Goal: Task Accomplishment & Management: Complete application form

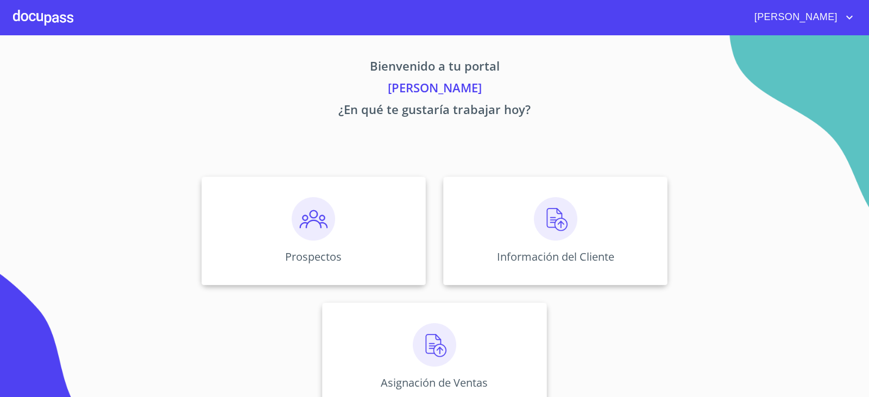
click at [270, 213] on div "Prospectos" at bounding box center [313, 230] width 224 height 109
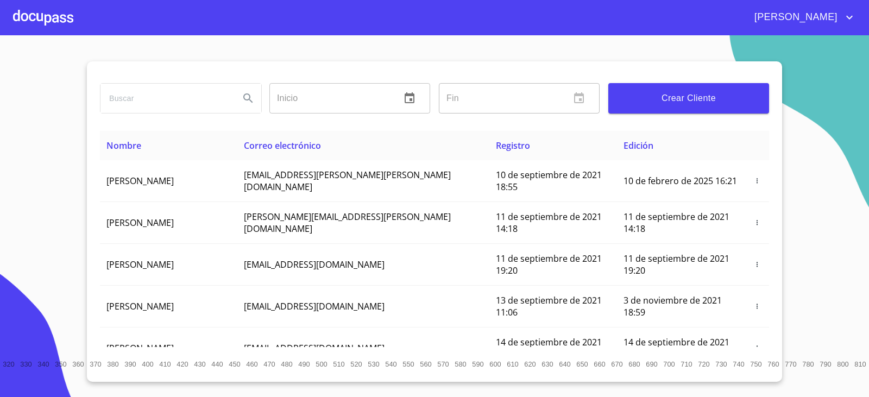
click at [147, 98] on input "search" at bounding box center [165, 98] width 130 height 29
type input "j"
type input "[PERSON_NAME]"
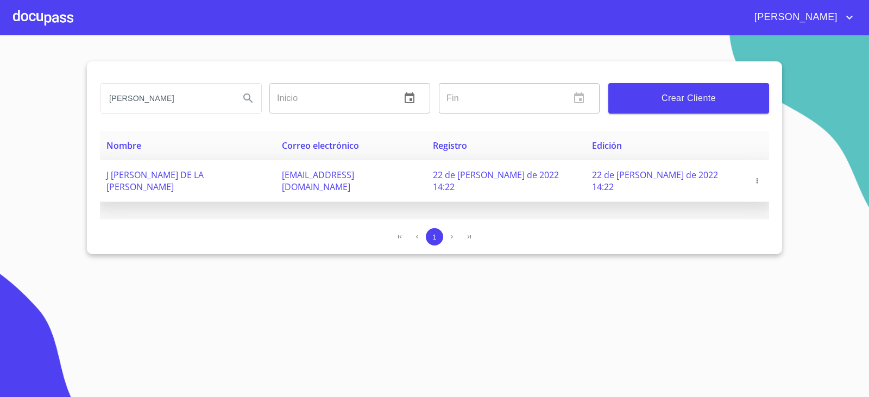
click at [753, 177] on icon "button" at bounding box center [757, 181] width 8 height 8
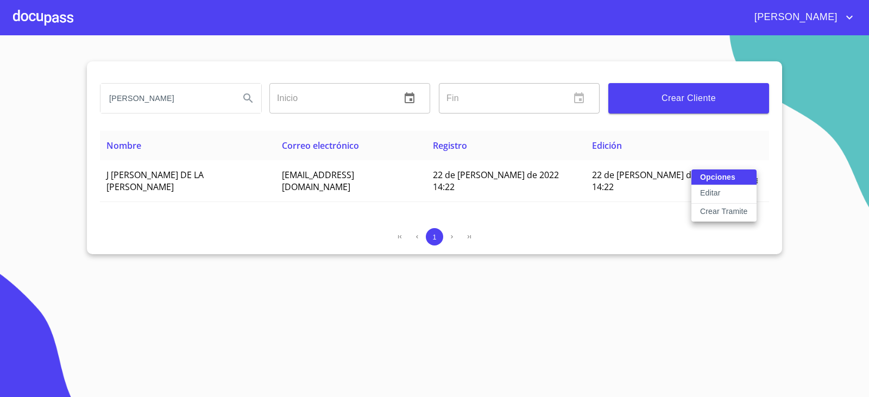
click at [716, 214] on p "Crear Tramite" at bounding box center [724, 211] width 48 height 11
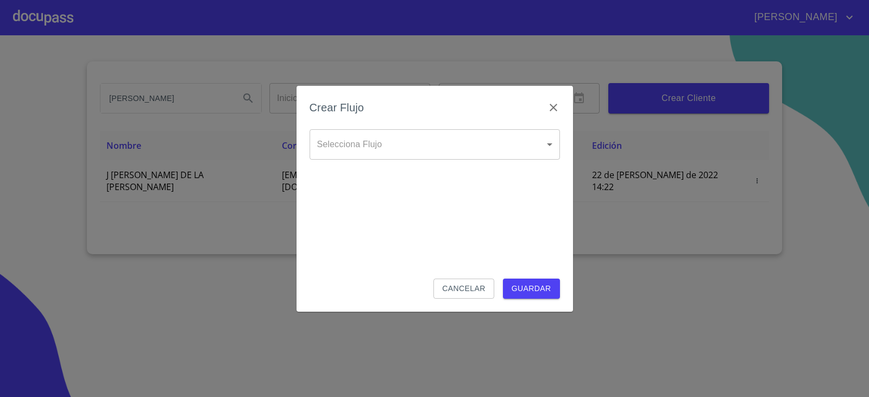
click at [535, 148] on body "[PERSON_NAME] ​ Fin ​ Crear Cliente Nombre Correo electrónico Registro Edición …" at bounding box center [434, 198] width 869 height 397
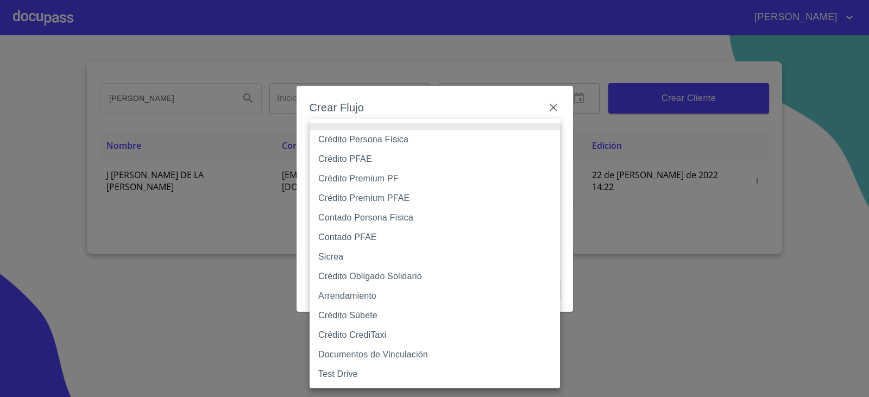
click at [391, 141] on li "Crédito Persona Física" at bounding box center [434, 140] width 250 height 20
type input "6009fb3c7d1714eb8809aa97"
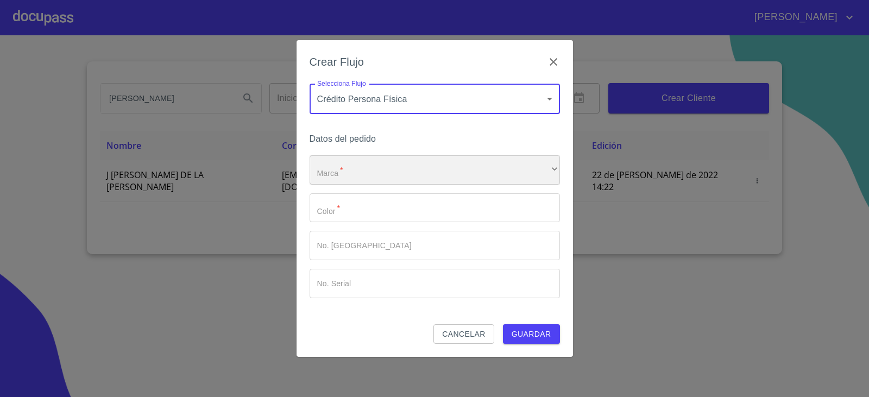
click at [374, 175] on div "​" at bounding box center [434, 169] width 250 height 29
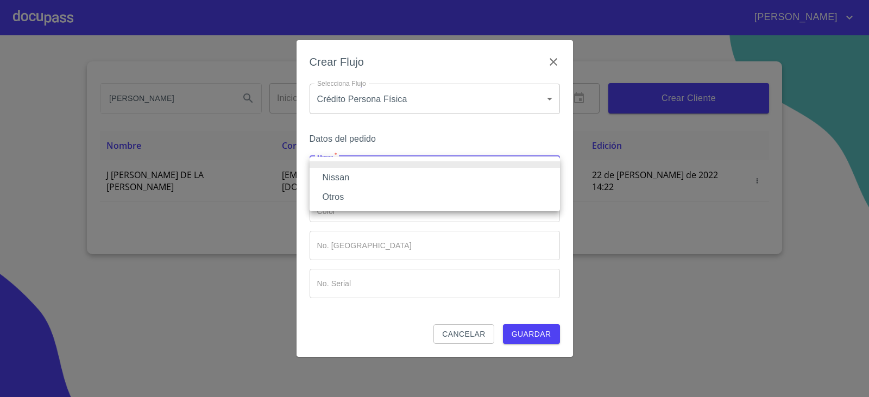
click at [368, 183] on li "Nissan" at bounding box center [434, 178] width 250 height 20
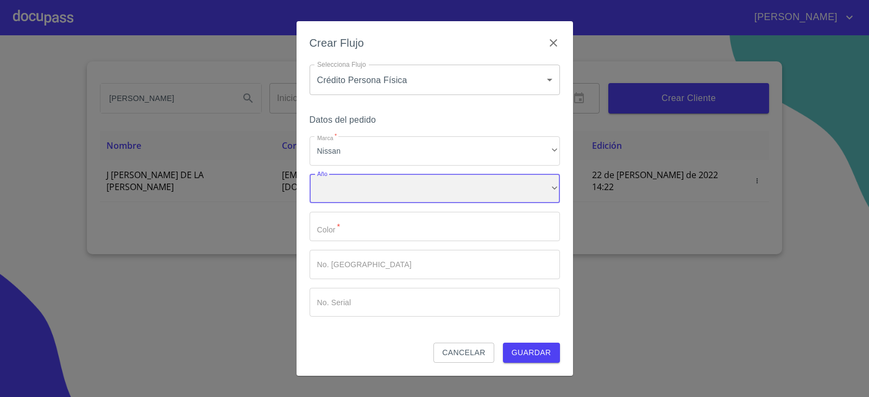
click at [372, 191] on div "​" at bounding box center [434, 188] width 250 height 29
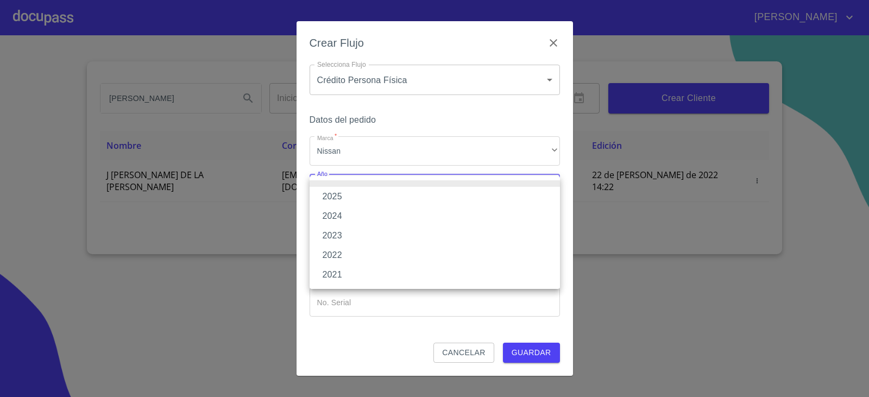
click at [368, 197] on li "2025" at bounding box center [434, 197] width 250 height 20
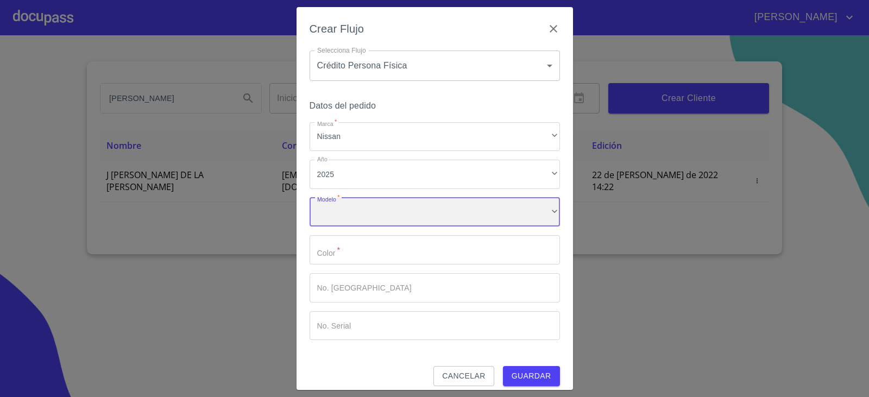
click at [365, 215] on div "​" at bounding box center [434, 212] width 250 height 29
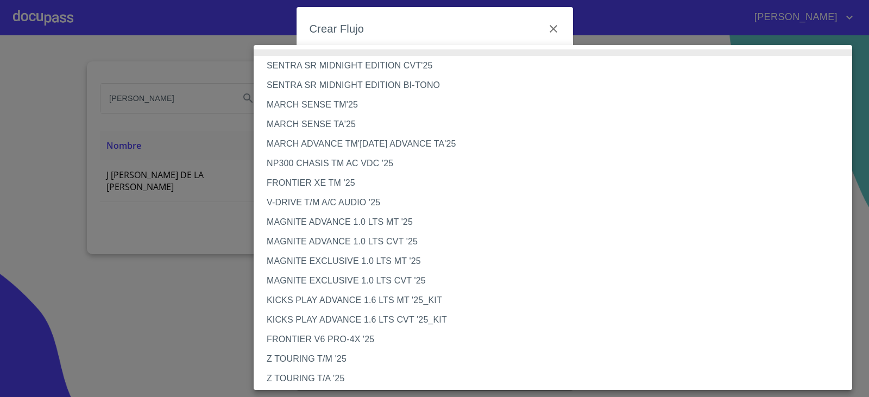
click at [345, 340] on li "FRONTIER V6 PRO-4X '25" at bounding box center [557, 340] width 607 height 20
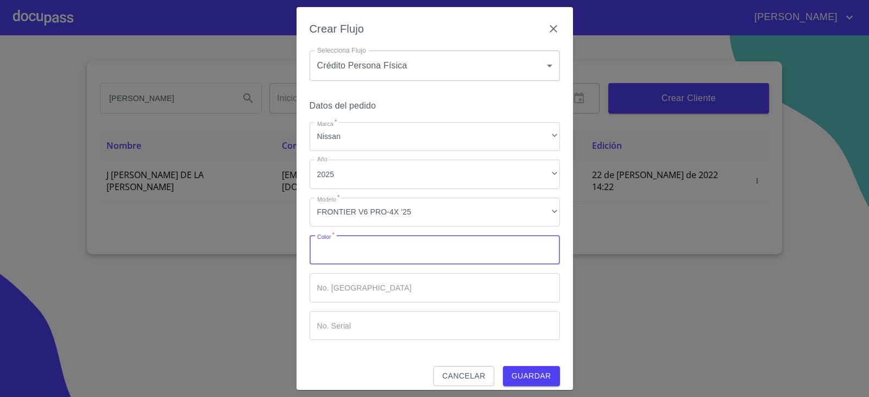
click at [336, 248] on input "Marca   *" at bounding box center [434, 249] width 250 height 29
type input "GRIS VOLCANO"
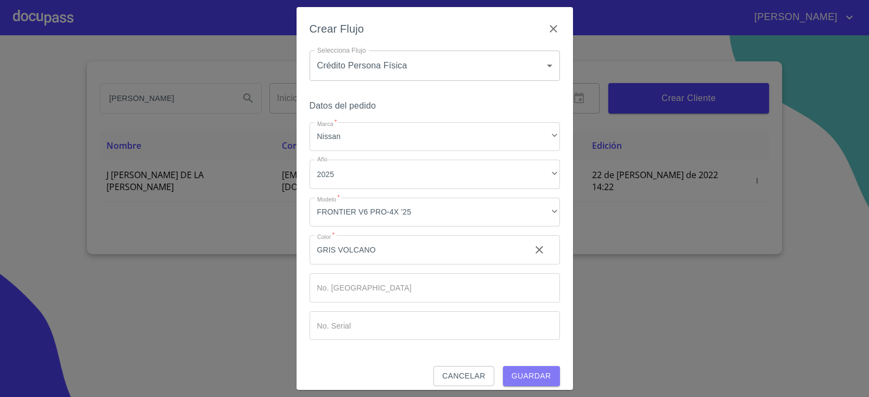
click at [535, 377] on span "Guardar" at bounding box center [531, 376] width 40 height 14
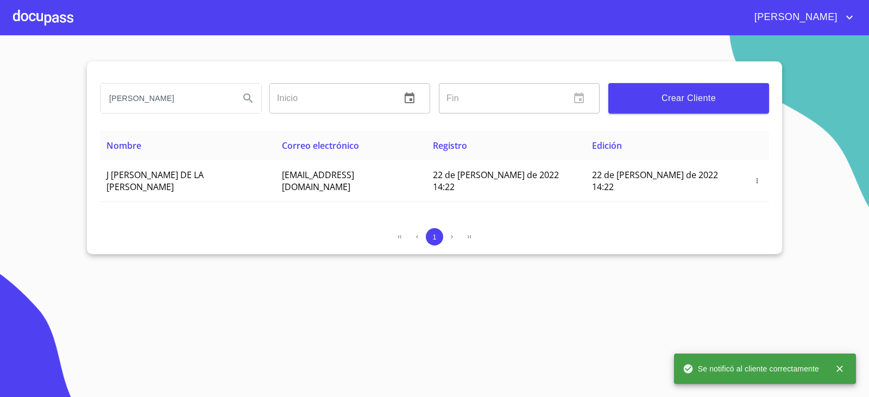
click at [28, 14] on div at bounding box center [43, 17] width 60 height 35
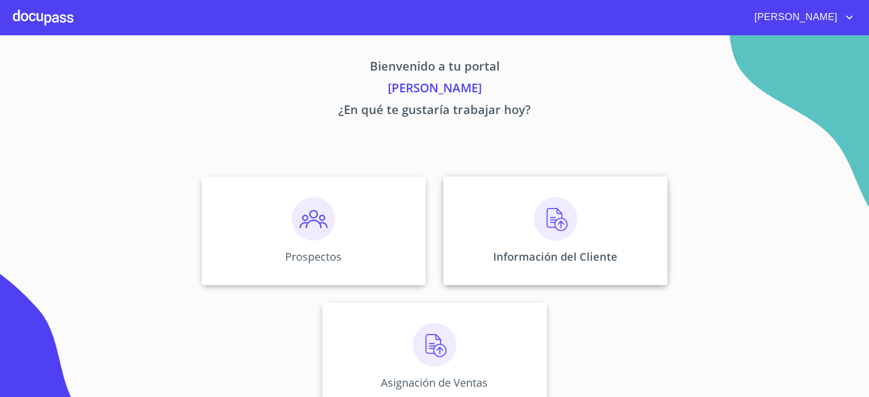
click at [557, 218] on img at bounding box center [555, 218] width 43 height 43
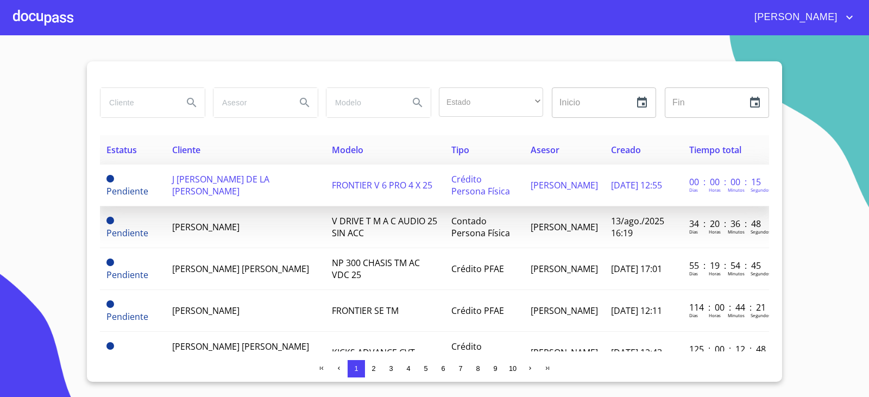
click at [219, 187] on span "J [PERSON_NAME] DE LA [PERSON_NAME]" at bounding box center [220, 185] width 97 height 24
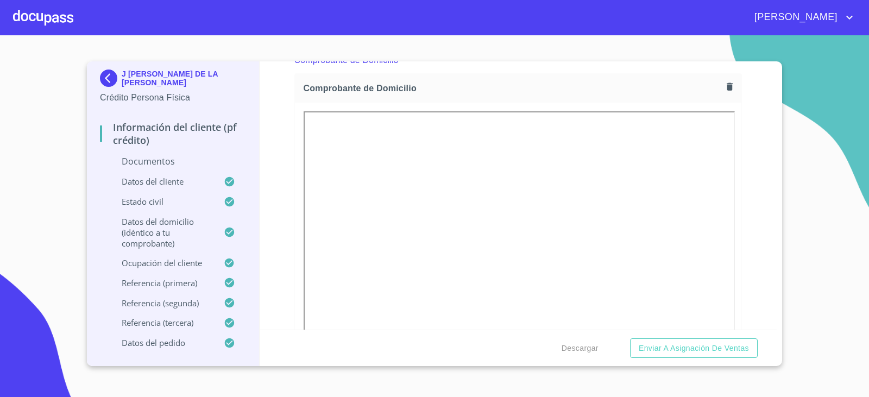
scroll to position [163, 0]
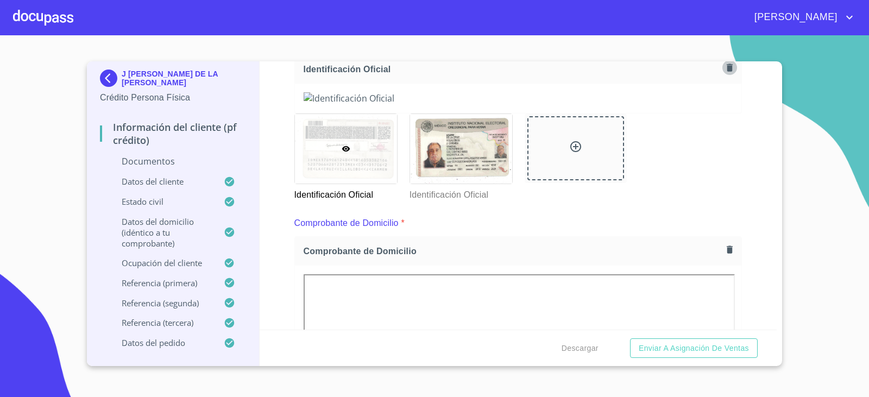
click at [724, 72] on icon "button" at bounding box center [729, 67] width 10 height 10
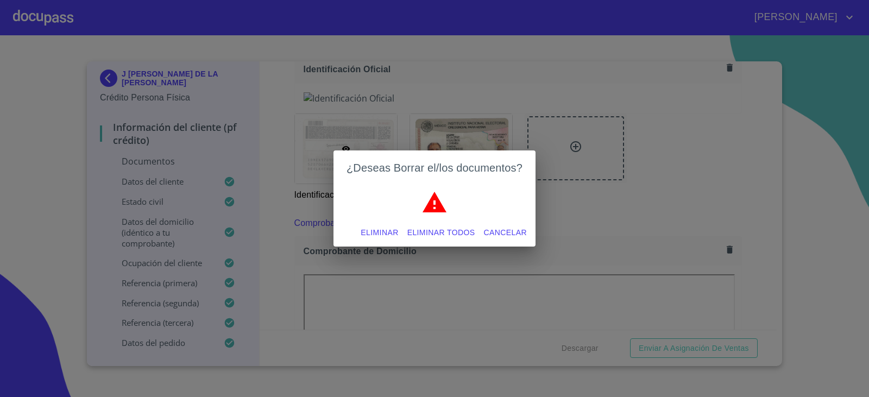
click at [449, 225] on button "Eliminar todos" at bounding box center [441, 233] width 77 height 20
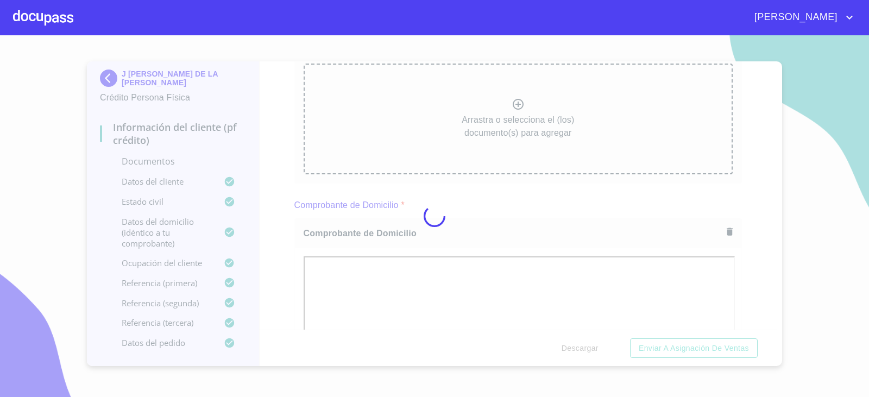
scroll to position [162, 0]
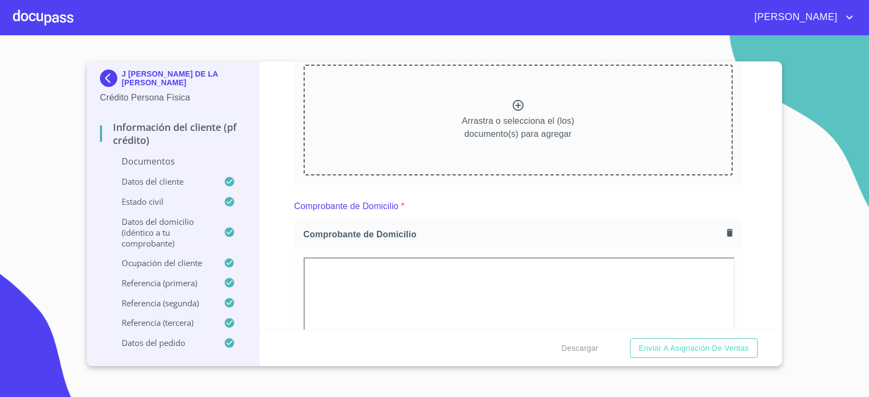
click at [513, 108] on icon at bounding box center [517, 105] width 13 height 13
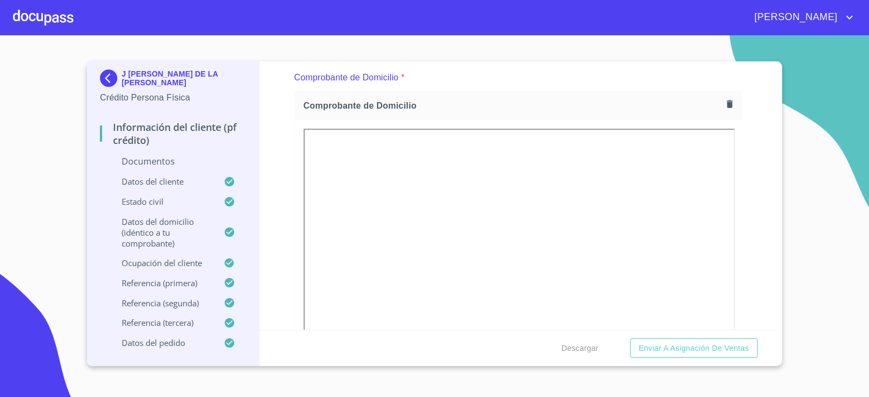
scroll to position [596, 0]
click at [724, 97] on icon "button" at bounding box center [729, 99] width 10 height 10
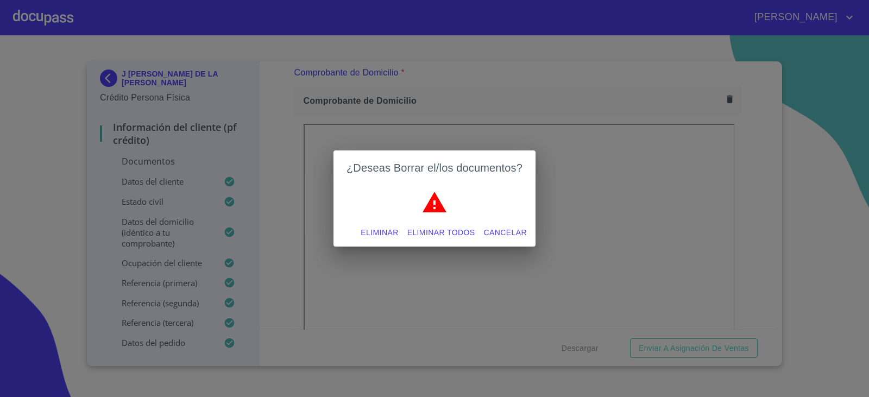
click at [438, 226] on span "Eliminar todos" at bounding box center [441, 233] width 68 height 14
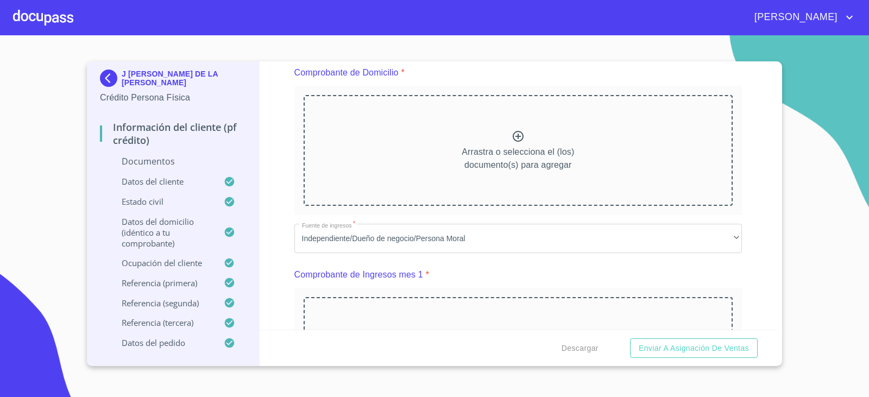
click at [511, 137] on icon at bounding box center [517, 136] width 13 height 13
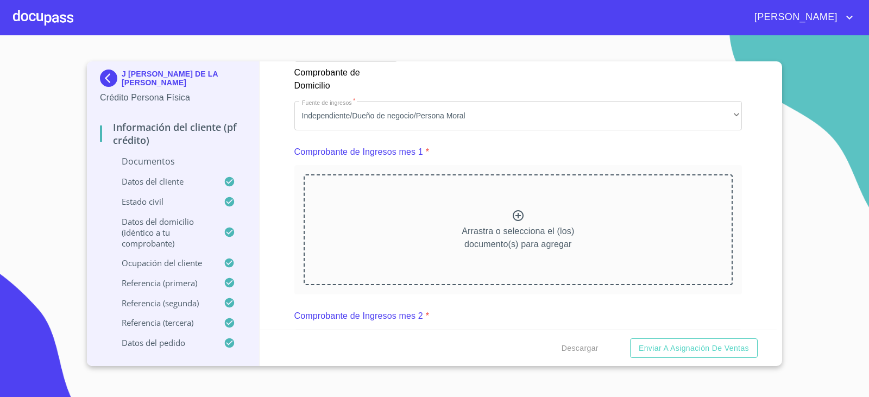
scroll to position [1139, 0]
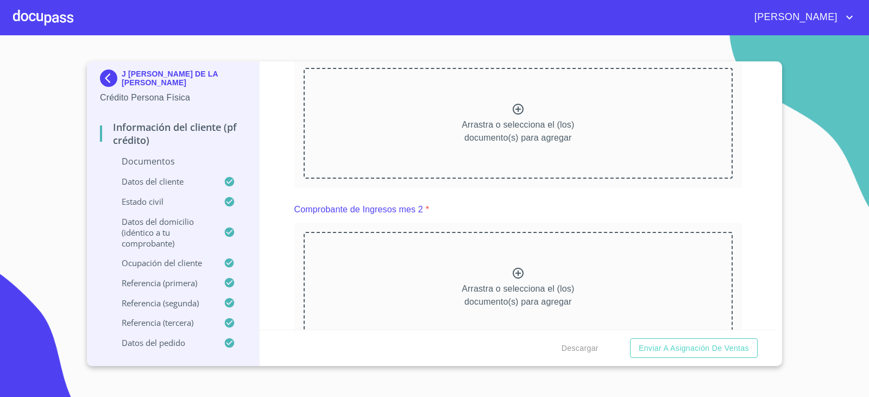
click at [511, 106] on icon at bounding box center [517, 109] width 13 height 13
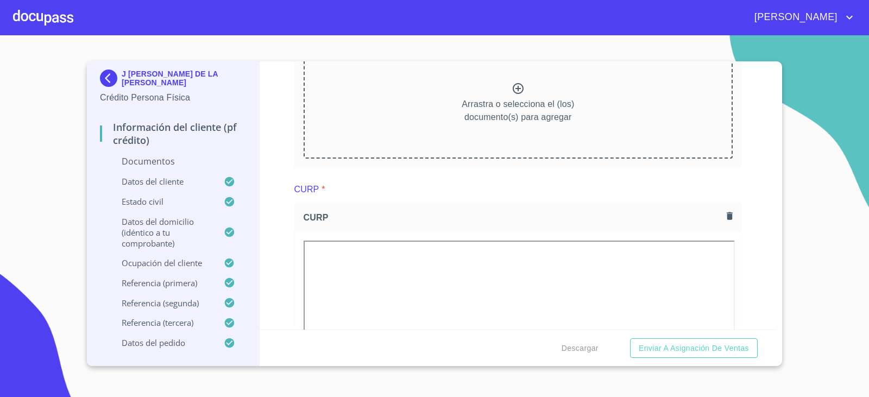
scroll to position [1519, 0]
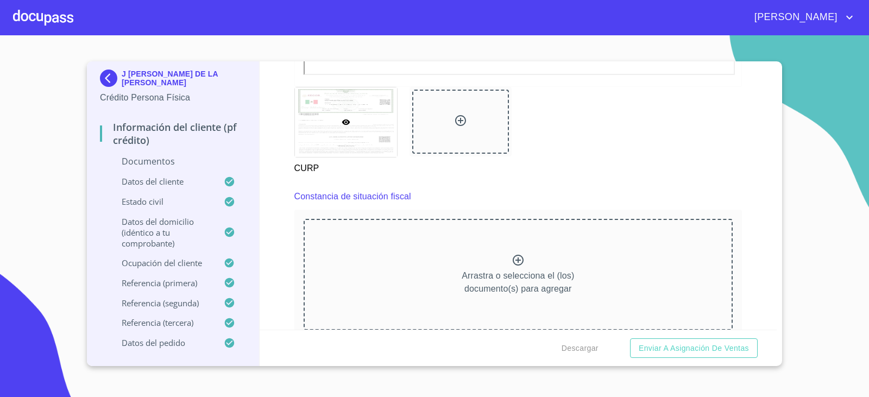
scroll to position [2008, 0]
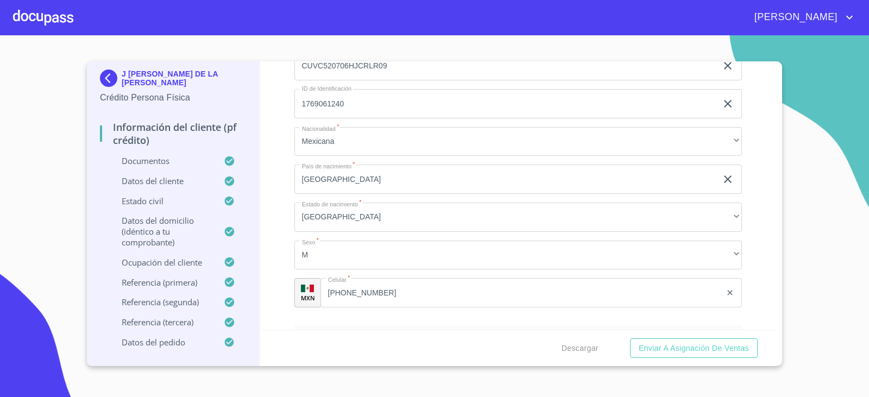
scroll to position [2497, 0]
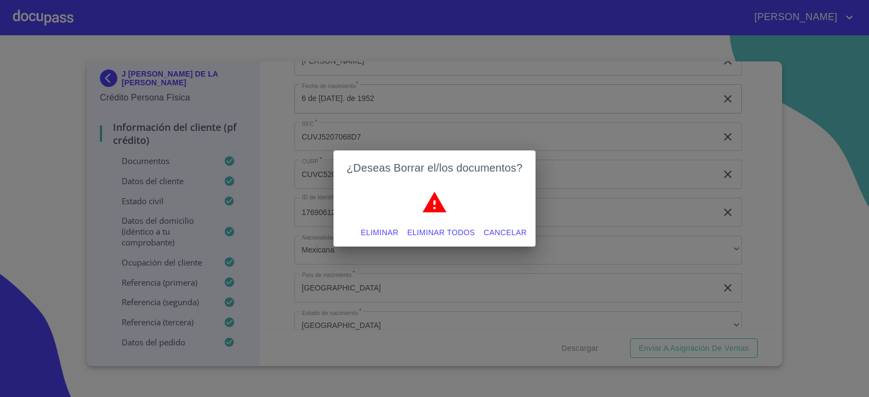
drag, startPoint x: 445, startPoint y: 229, endPoint x: 464, endPoint y: 233, distance: 19.4
click at [444, 229] on span "Eliminar todos" at bounding box center [441, 233] width 68 height 14
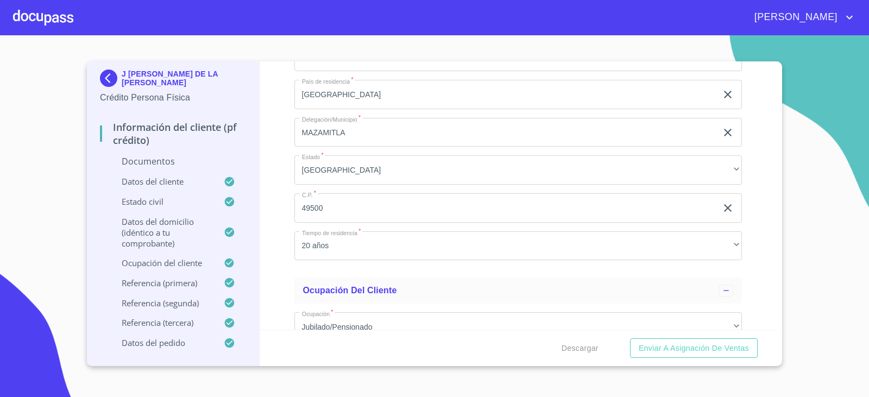
scroll to position [2931, 0]
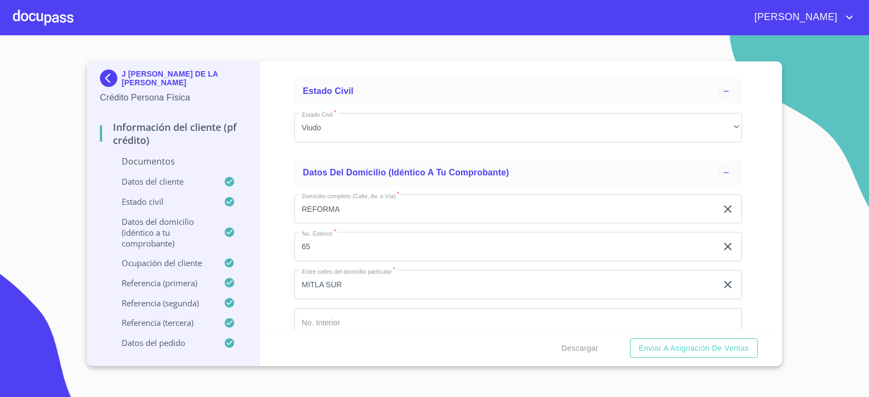
scroll to position [2497, 0]
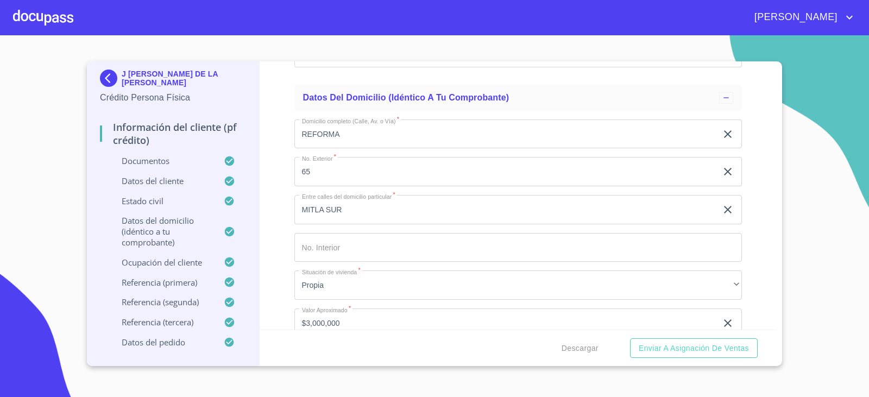
scroll to position [2931, 0]
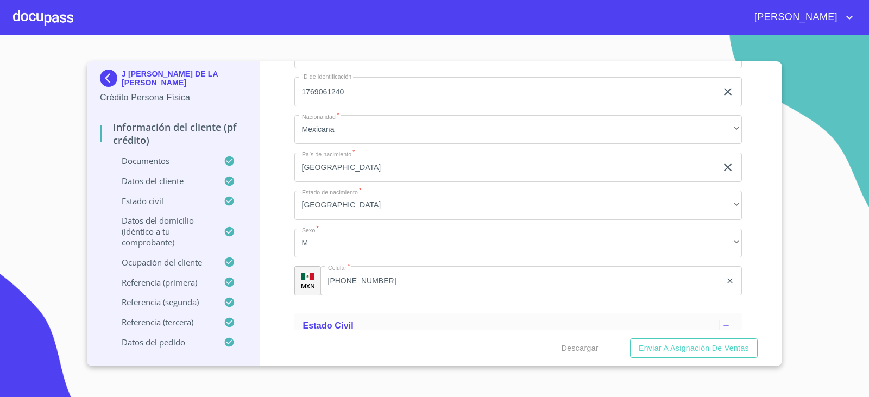
click at [747, 260] on div "Información del cliente (PF crédito) Documentos Documento de identificación.   …" at bounding box center [518, 195] width 517 height 268
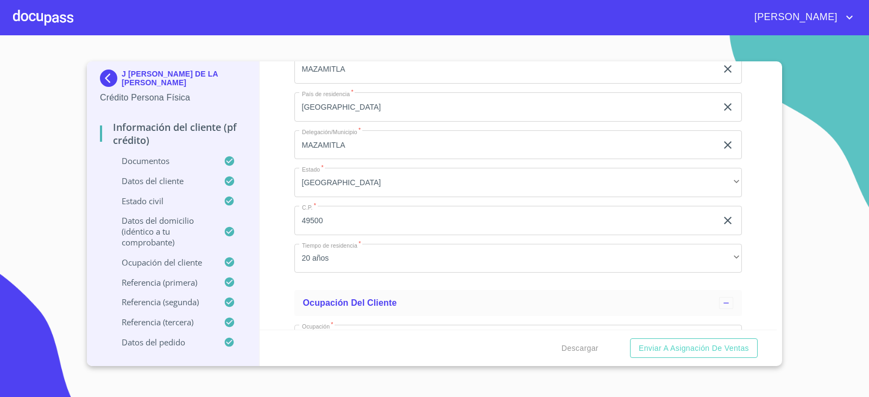
scroll to position [3583, 0]
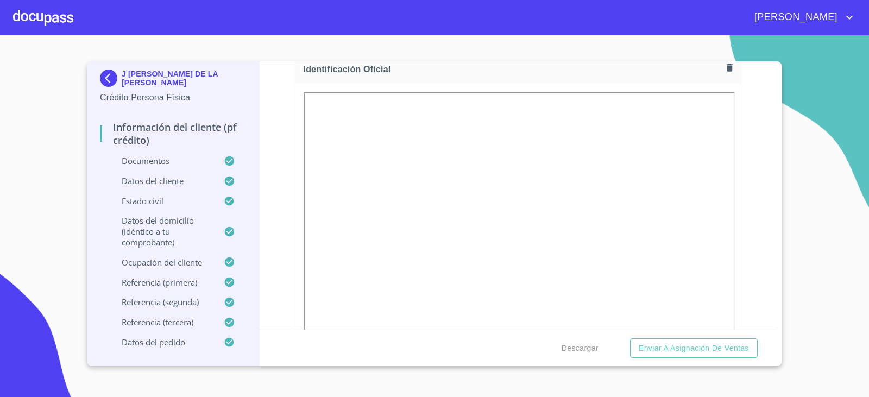
scroll to position [162, 0]
click at [738, 232] on div "Información del cliente (PF crédito) Documentos Documento de identificación.   …" at bounding box center [518, 195] width 517 height 268
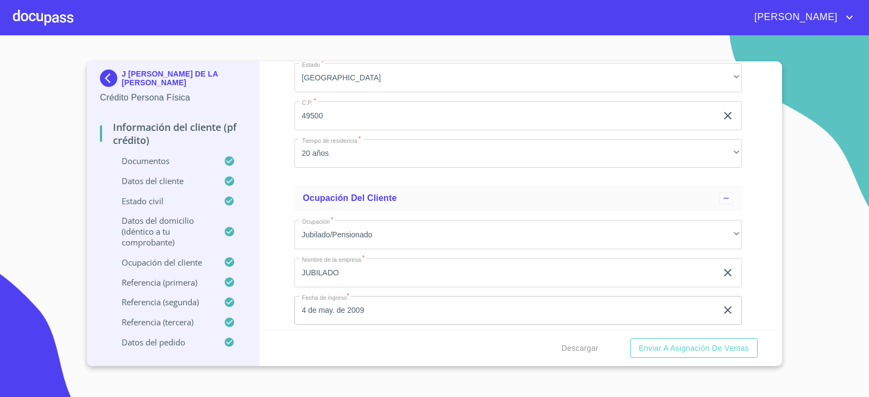
scroll to position [3691, 0]
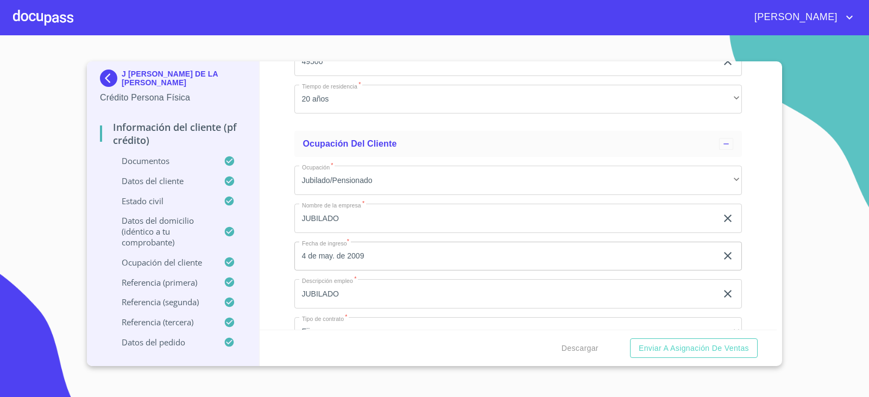
type input "2519704884"
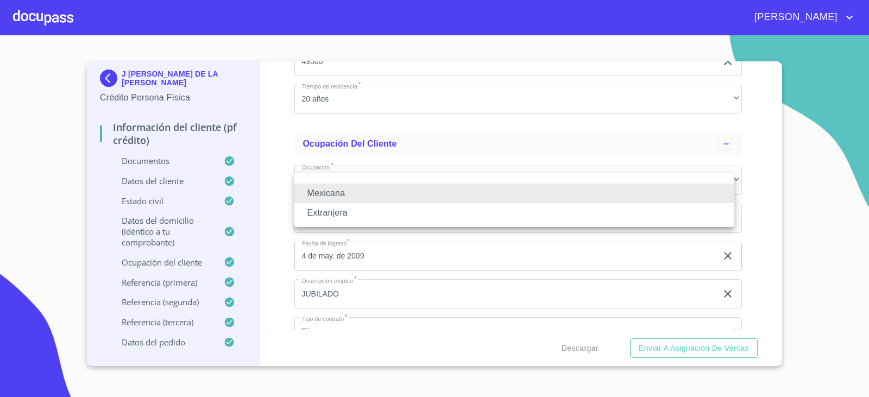
click at [447, 198] on li "Mexicana" at bounding box center [514, 194] width 440 height 20
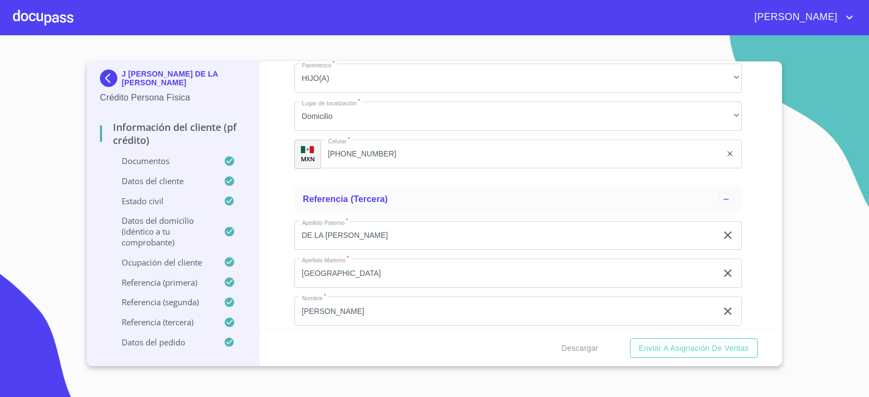
scroll to position [5104, 0]
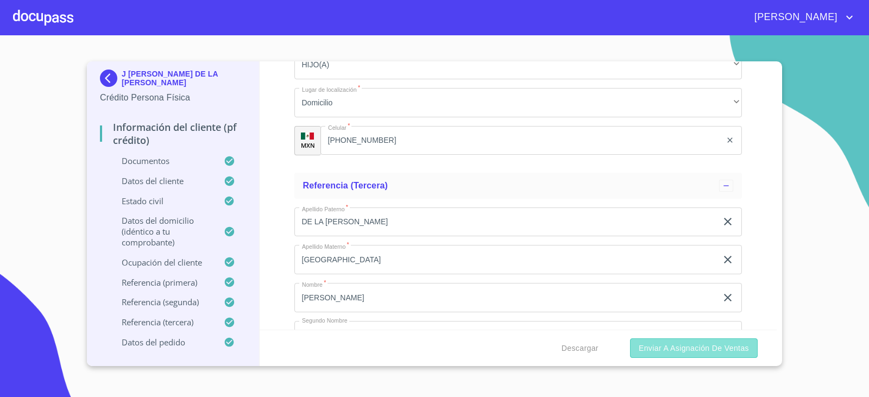
click at [714, 348] on span "Enviar a Asignación de Ventas" at bounding box center [694, 349] width 110 height 14
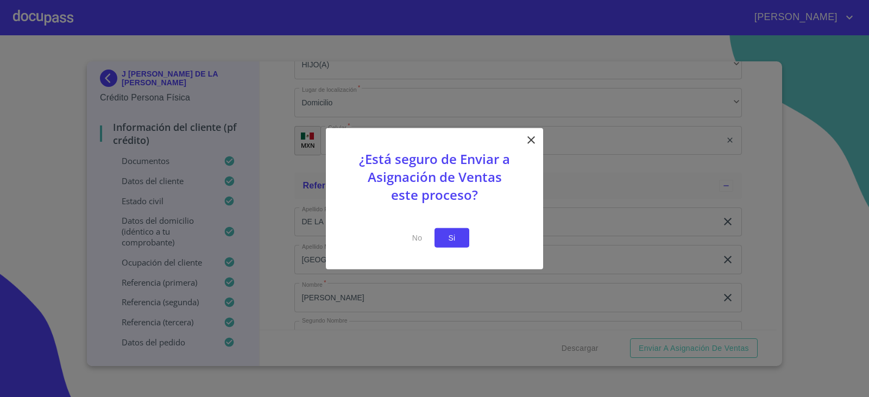
click at [459, 242] on span "Si" at bounding box center [451, 238] width 17 height 14
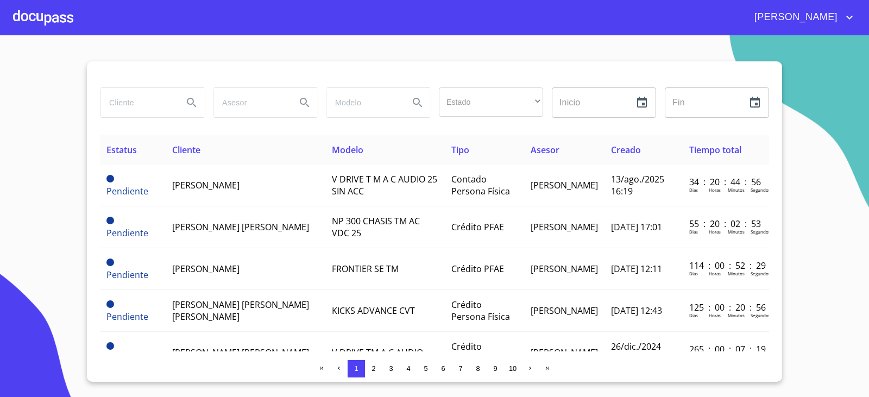
click at [149, 100] on input "search" at bounding box center [137, 102] width 74 height 29
type input "[PERSON_NAME]"
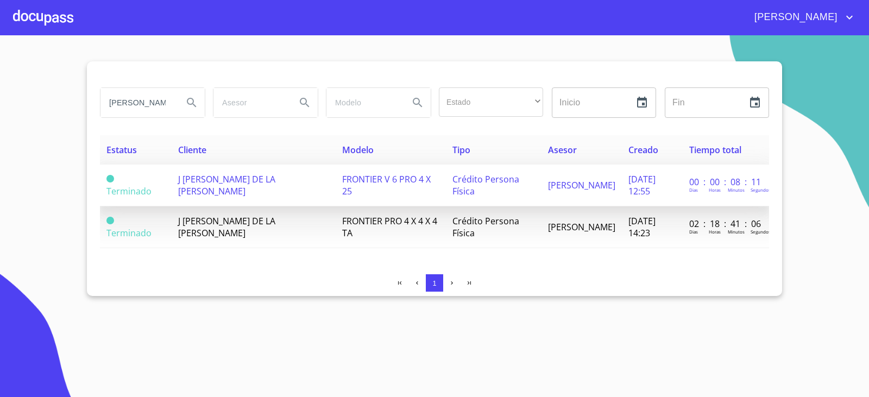
click at [456, 179] on span "Crédito Persona Física" at bounding box center [485, 185] width 67 height 24
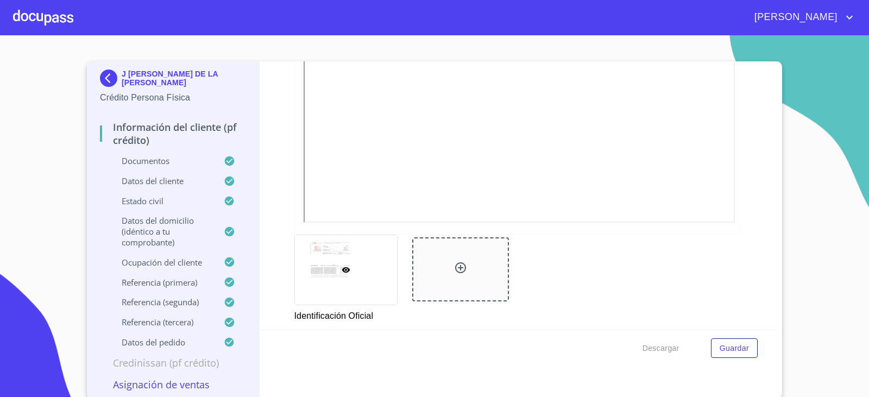
scroll to position [326, 0]
click at [652, 350] on span "Descargar" at bounding box center [660, 349] width 37 height 14
click at [14, 9] on div at bounding box center [43, 17] width 60 height 35
